Goal: Task Accomplishment & Management: Use online tool/utility

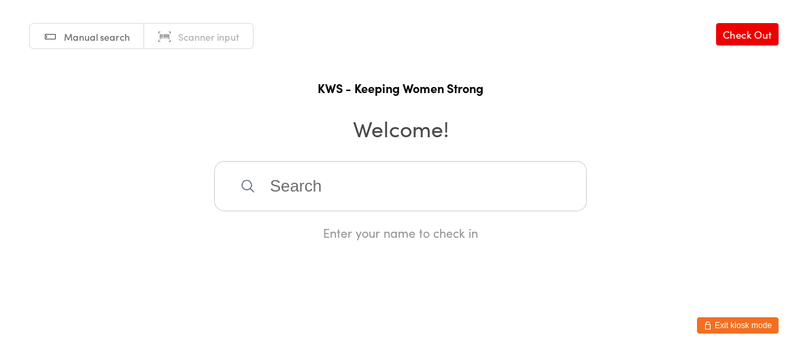
click at [292, 191] on input "search" at bounding box center [400, 186] width 373 height 50
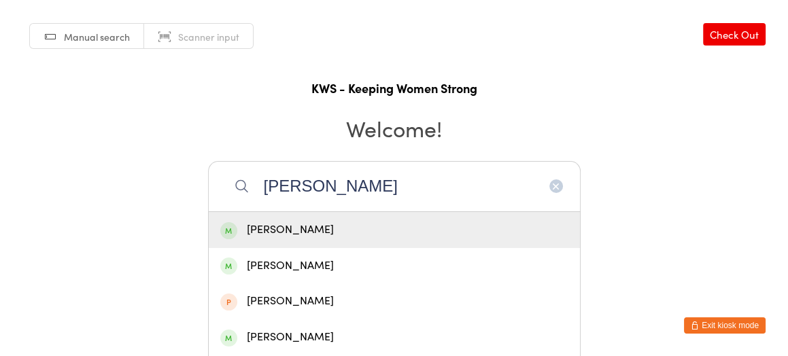
type input "[PERSON_NAME]"
click at [308, 231] on div "[PERSON_NAME]" at bounding box center [394, 230] width 348 height 18
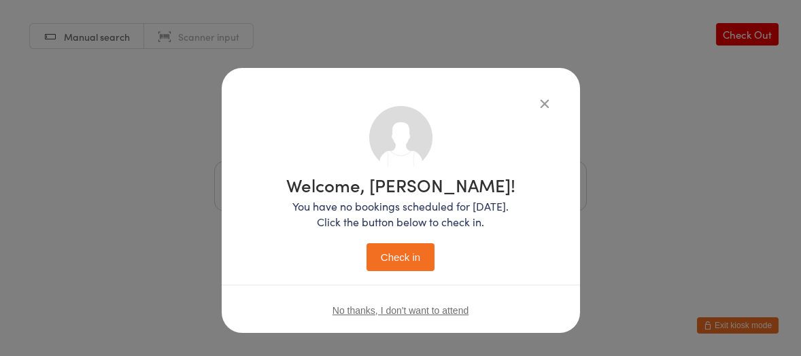
click at [396, 255] on button "Check in" at bounding box center [401, 257] width 68 height 28
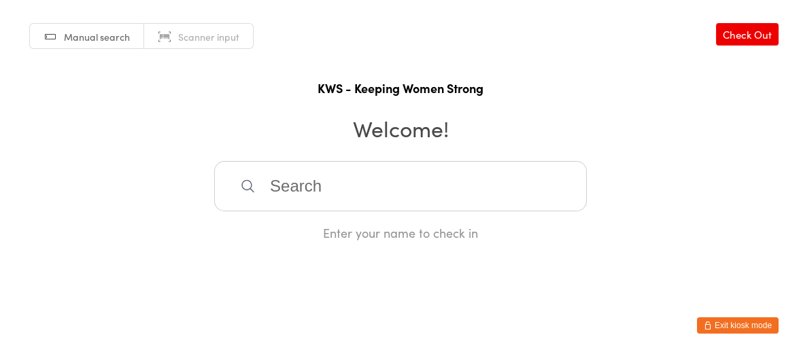
click at [373, 232] on div "Enter your name to check in" at bounding box center [400, 232] width 373 height 17
click at [383, 195] on input "search" at bounding box center [400, 186] width 373 height 50
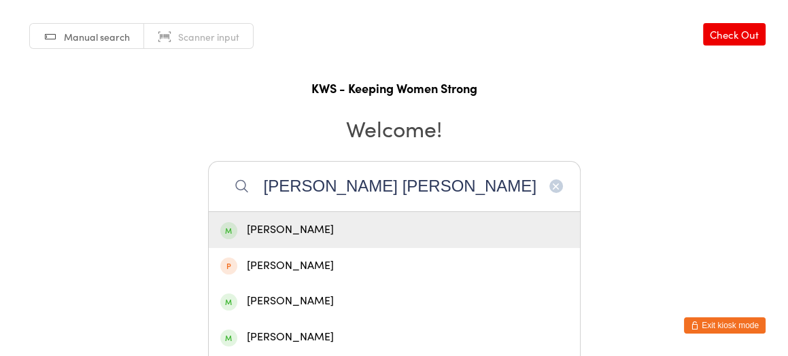
type input "[PERSON_NAME] [PERSON_NAME]"
click at [352, 226] on div "[PERSON_NAME]" at bounding box center [394, 230] width 348 height 18
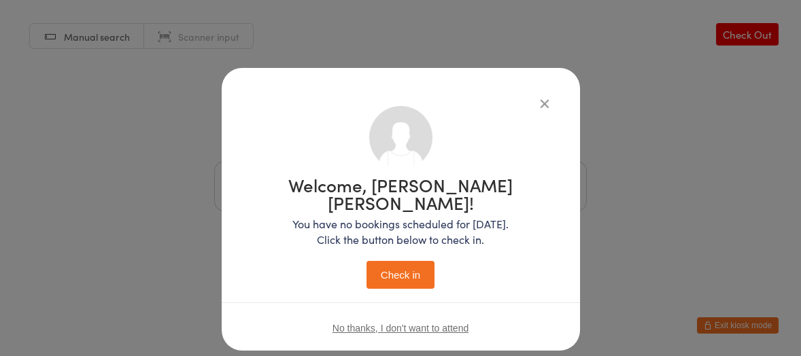
click at [385, 261] on button "Check in" at bounding box center [401, 275] width 68 height 28
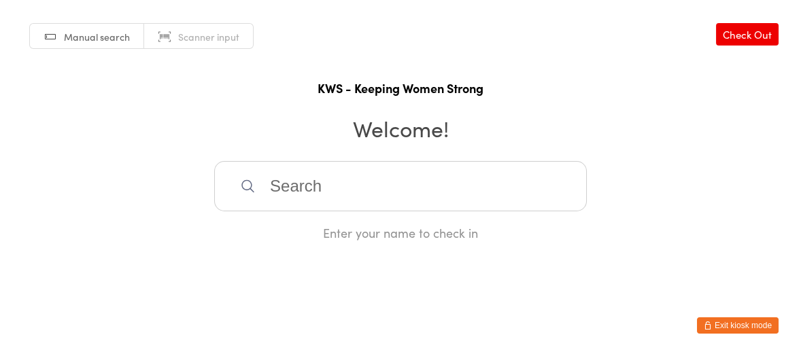
click at [388, 198] on input "search" at bounding box center [400, 186] width 373 height 50
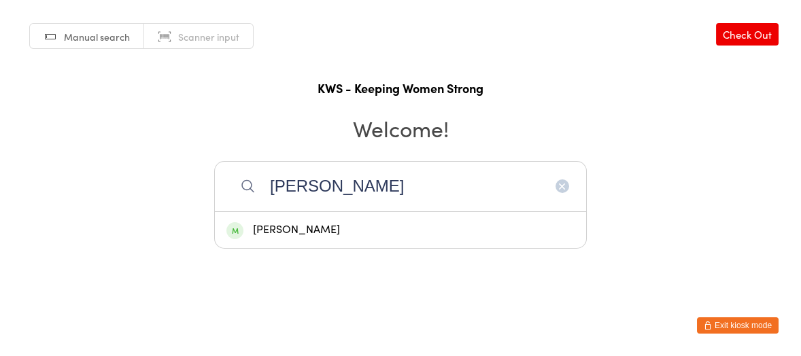
type input "[PERSON_NAME]"
click at [312, 222] on div "[PERSON_NAME]" at bounding box center [400, 230] width 348 height 18
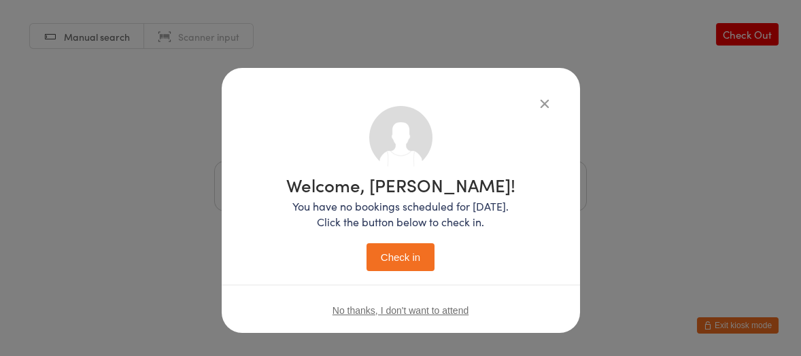
click at [387, 258] on button "Check in" at bounding box center [401, 257] width 68 height 28
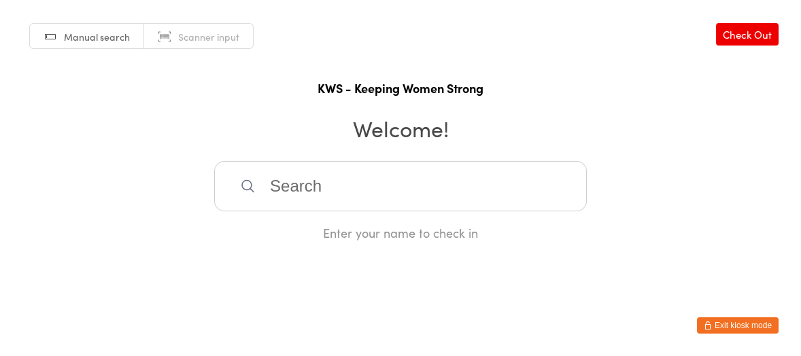
drag, startPoint x: 276, startPoint y: 181, endPoint x: 309, endPoint y: 182, distance: 32.7
click at [283, 181] on input "search" at bounding box center [400, 186] width 373 height 50
type input "iris"
click at [268, 236] on div "[PERSON_NAME]" at bounding box center [400, 230] width 348 height 18
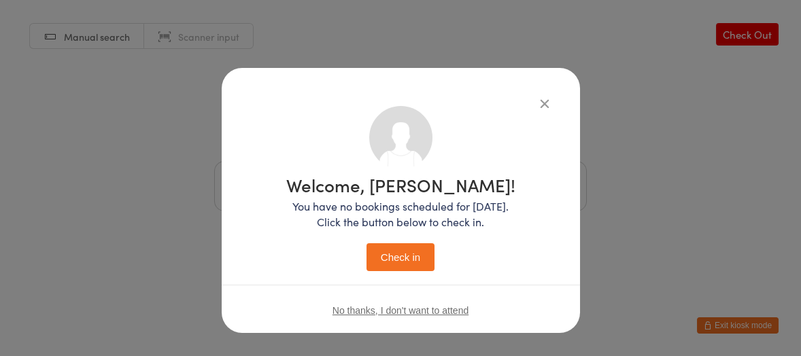
click at [382, 255] on button "Check in" at bounding box center [401, 257] width 68 height 28
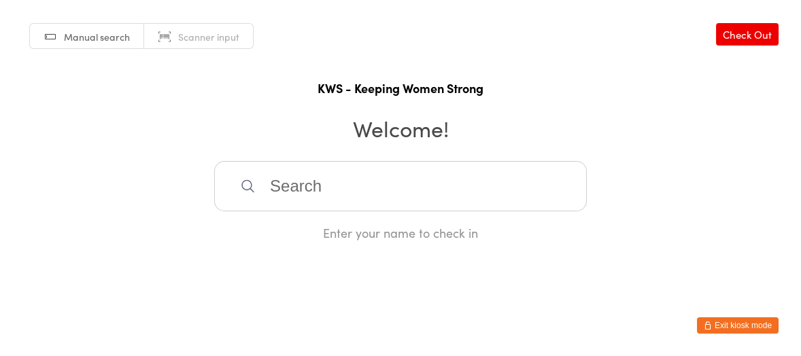
click at [356, 186] on input "search" at bounding box center [400, 186] width 373 height 50
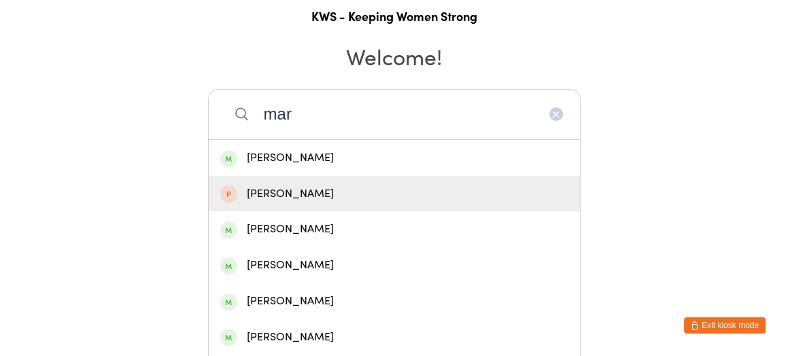
scroll to position [170, 0]
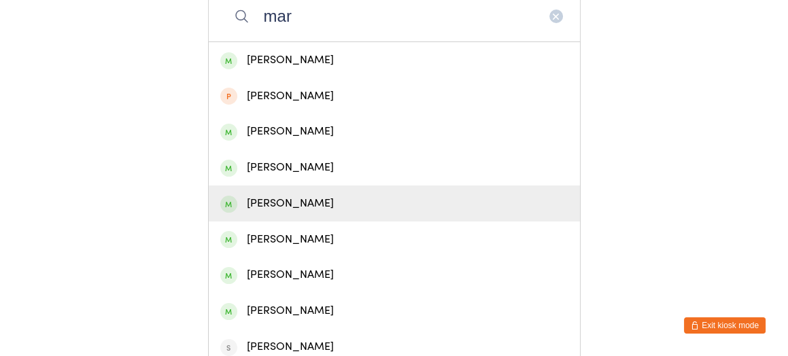
type input "mar"
click at [291, 204] on div "[PERSON_NAME]" at bounding box center [394, 203] width 348 height 18
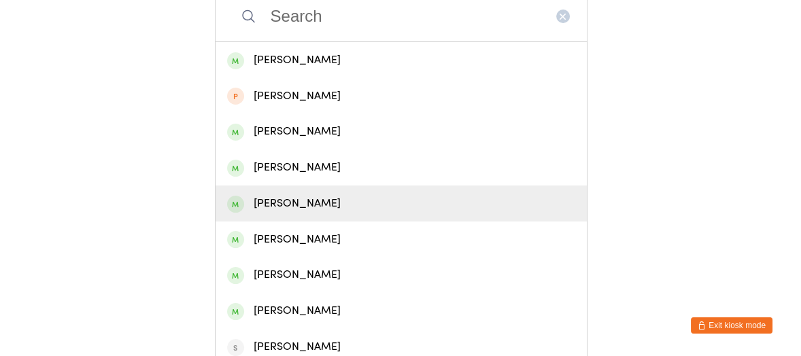
scroll to position [0, 0]
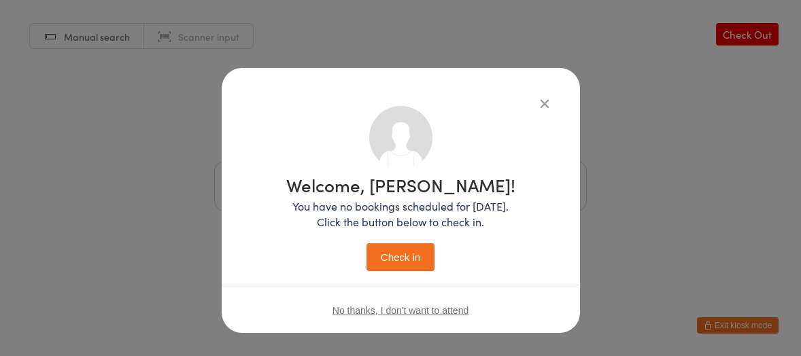
click at [368, 250] on button "Check in" at bounding box center [401, 257] width 68 height 28
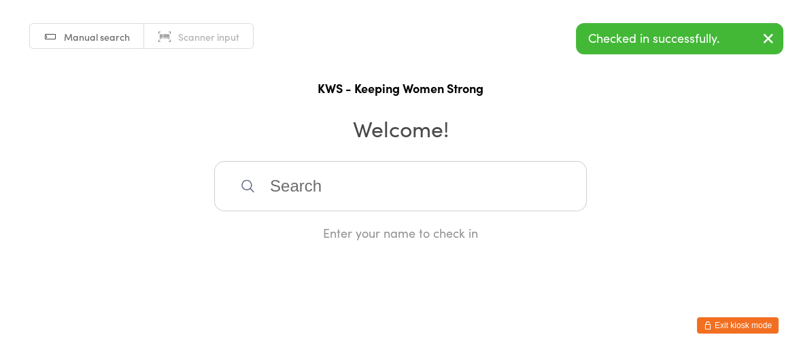
drag, startPoint x: 301, startPoint y: 190, endPoint x: 295, endPoint y: 175, distance: 15.9
click at [301, 190] on input "search" at bounding box center [400, 186] width 373 height 50
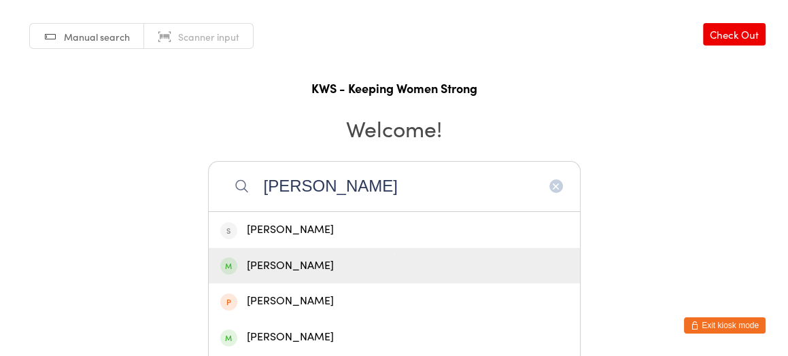
type input "[PERSON_NAME]"
click at [290, 260] on div "[PERSON_NAME]" at bounding box center [394, 266] width 348 height 18
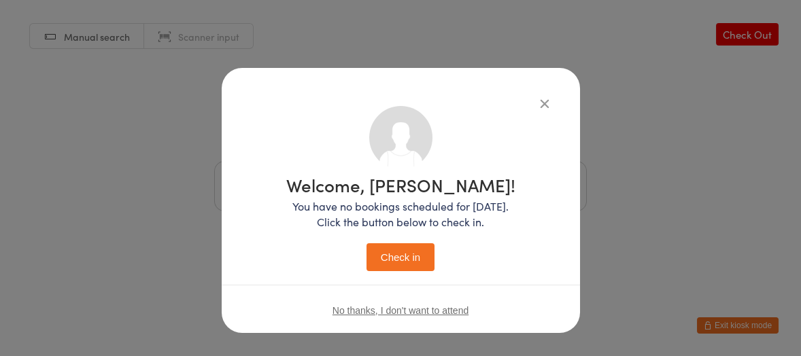
drag, startPoint x: 377, startPoint y: 254, endPoint x: 388, endPoint y: 238, distance: 18.7
click at [378, 254] on button "Check in" at bounding box center [401, 257] width 68 height 28
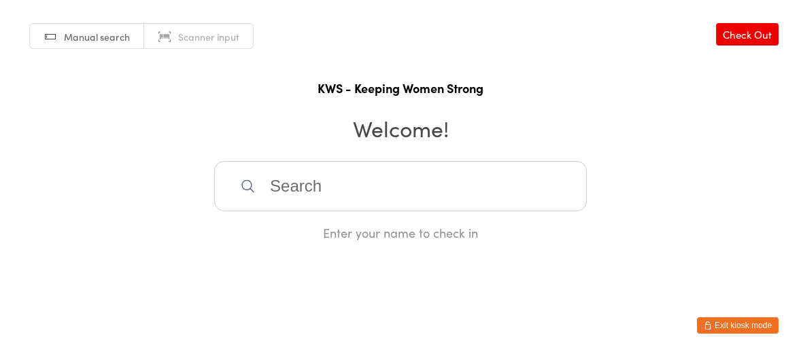
click at [301, 187] on input "search" at bounding box center [400, 186] width 373 height 50
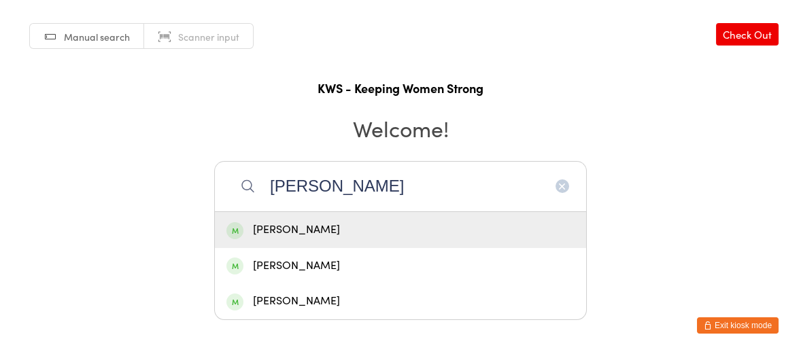
type input "[PERSON_NAME]"
click at [284, 223] on div "[PERSON_NAME]" at bounding box center [400, 230] width 348 height 18
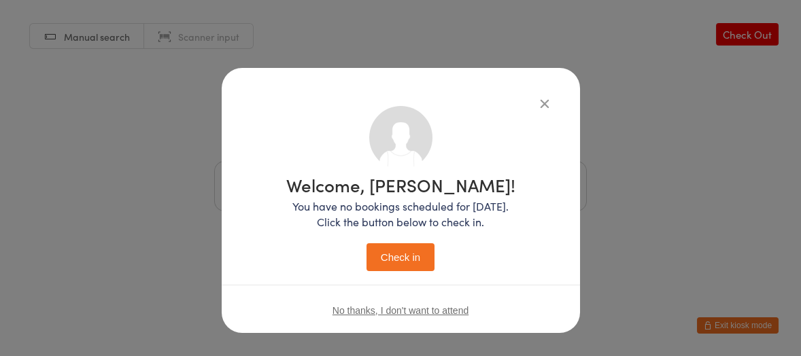
click at [392, 253] on button "Check in" at bounding box center [401, 257] width 68 height 28
